Goal: Check status: Check status

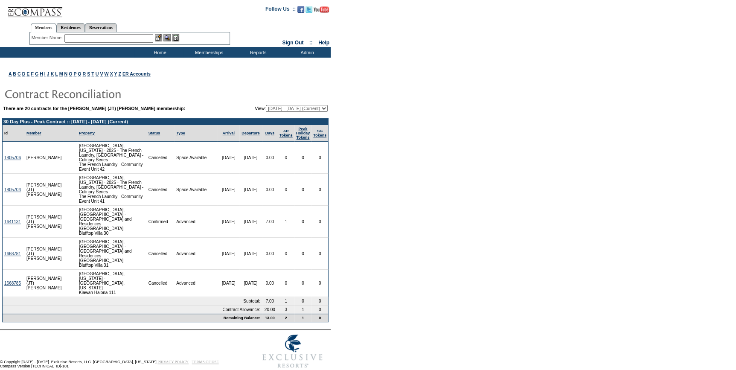
click at [116, 37] on input "text" at bounding box center [108, 38] width 89 height 9
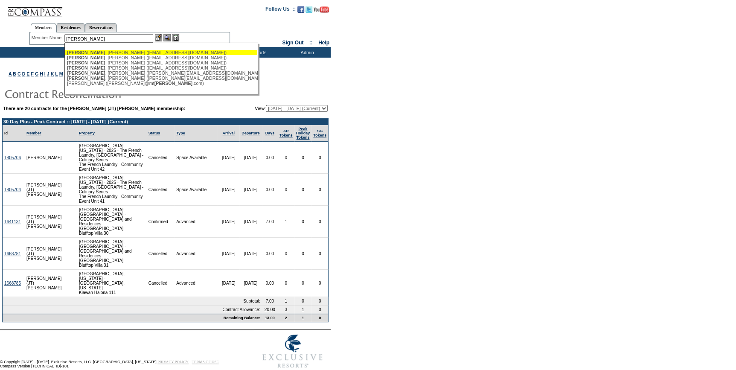
click at [124, 51] on div "Barlow , Bradley (bbarlow@argonaut.capital)" at bounding box center [161, 52] width 188 height 5
type input "Barlow, Bradley (bbarlow@argonaut.capital)"
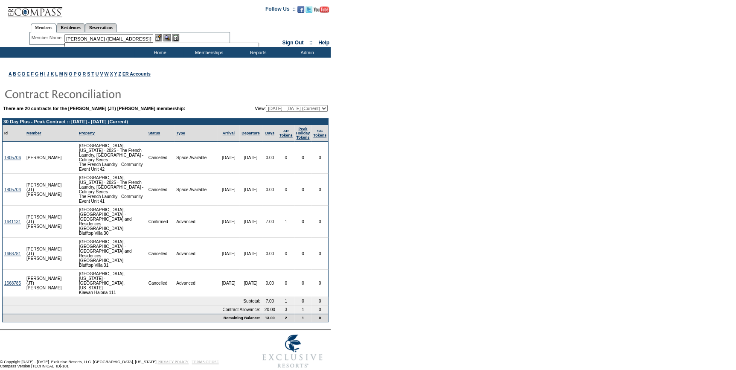
click at [158, 38] on img at bounding box center [158, 37] width 7 height 7
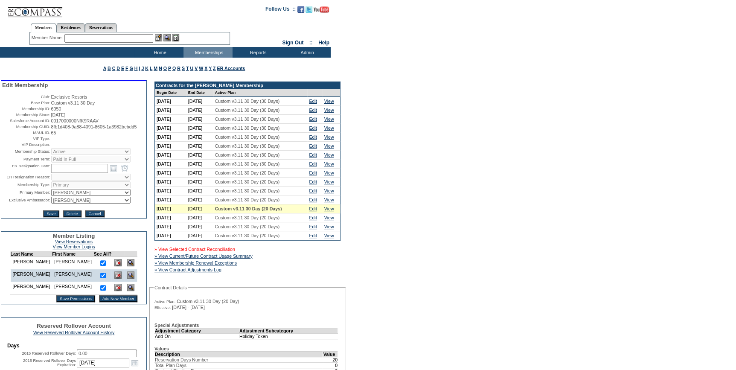
click at [207, 252] on link "» View Selected Contract Reconciliation" at bounding box center [195, 249] width 81 height 5
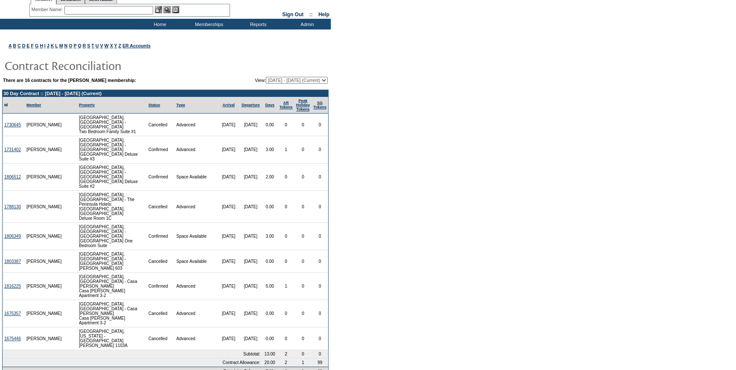
scroll to position [58, 0]
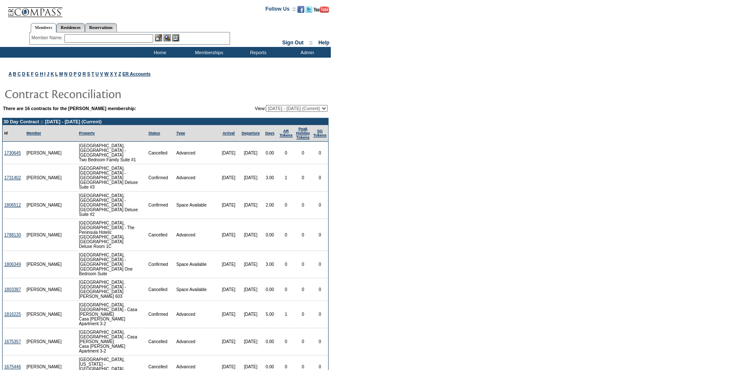
scroll to position [58, 0]
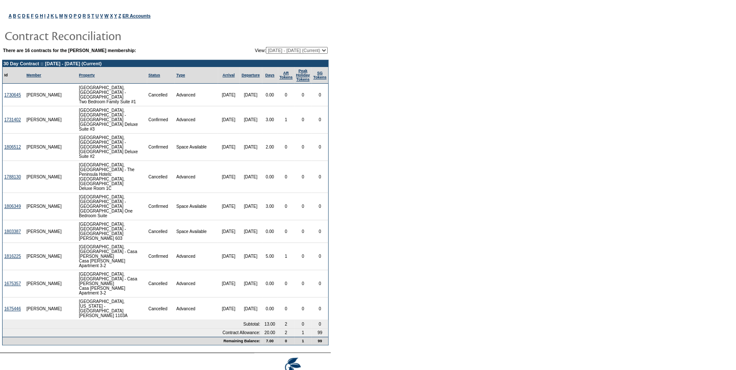
click at [479, 211] on form "Follow Us ::" at bounding box center [368, 169] width 736 height 454
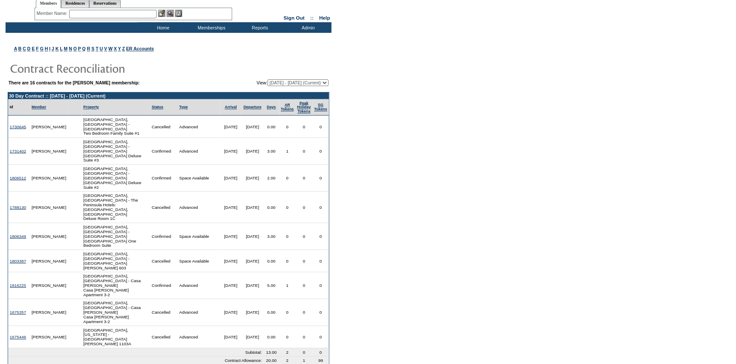
scroll to position [0, 0]
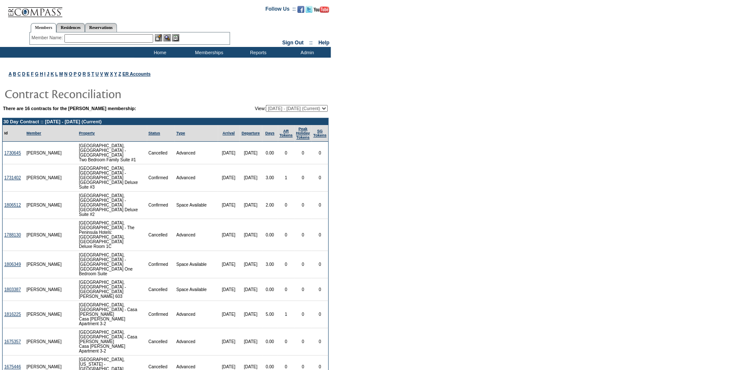
click at [127, 38] on input "text" at bounding box center [108, 38] width 89 height 9
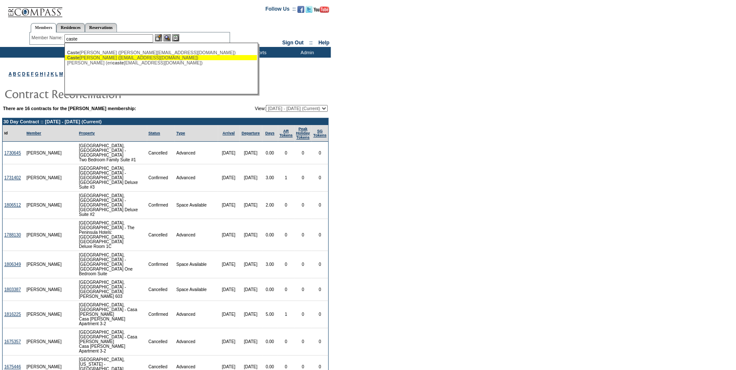
click at [120, 57] on div "Caste llucci, Antonio (antoniocastellucci14@gmail.com)" at bounding box center [161, 57] width 188 height 5
type input "Castellucci, Antonio (antoniocastellucci14@gmail.com)"
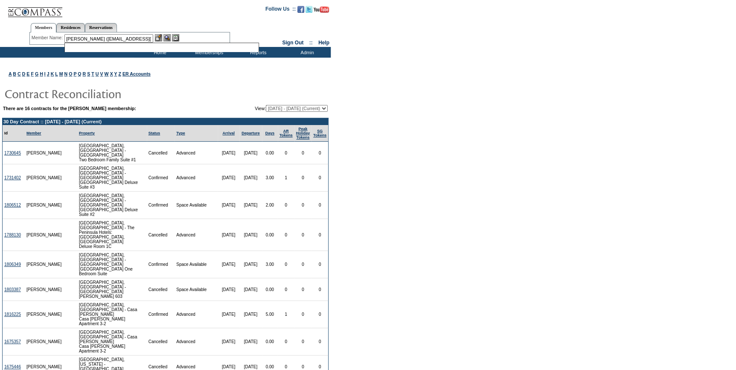
click at [162, 38] on img at bounding box center [158, 37] width 7 height 7
